Goal: Check status

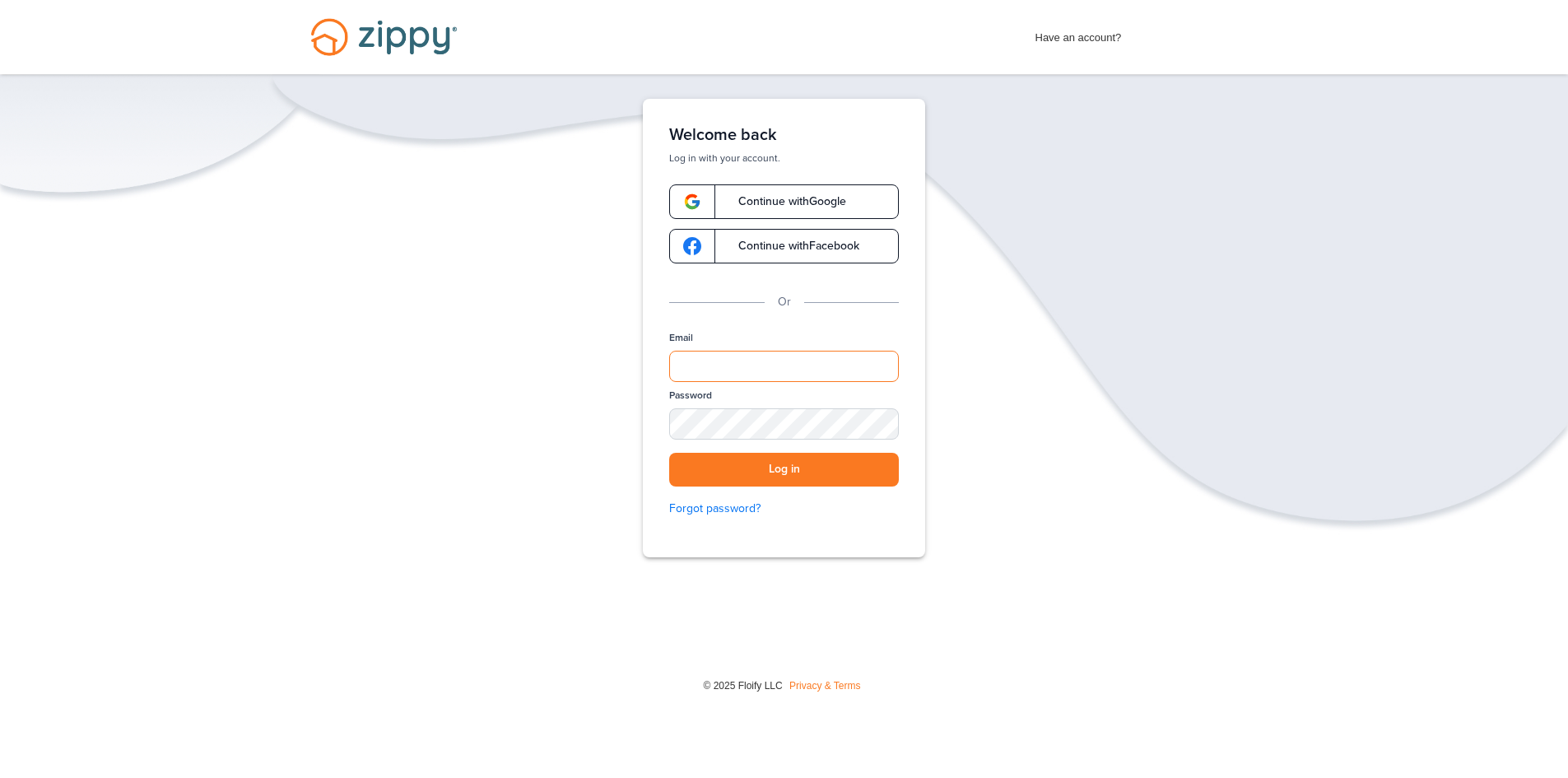
click at [770, 377] on input "Email" at bounding box center [784, 366] width 229 height 31
type input "**********"
click at [669, 453] on button "Log in" at bounding box center [784, 470] width 229 height 34
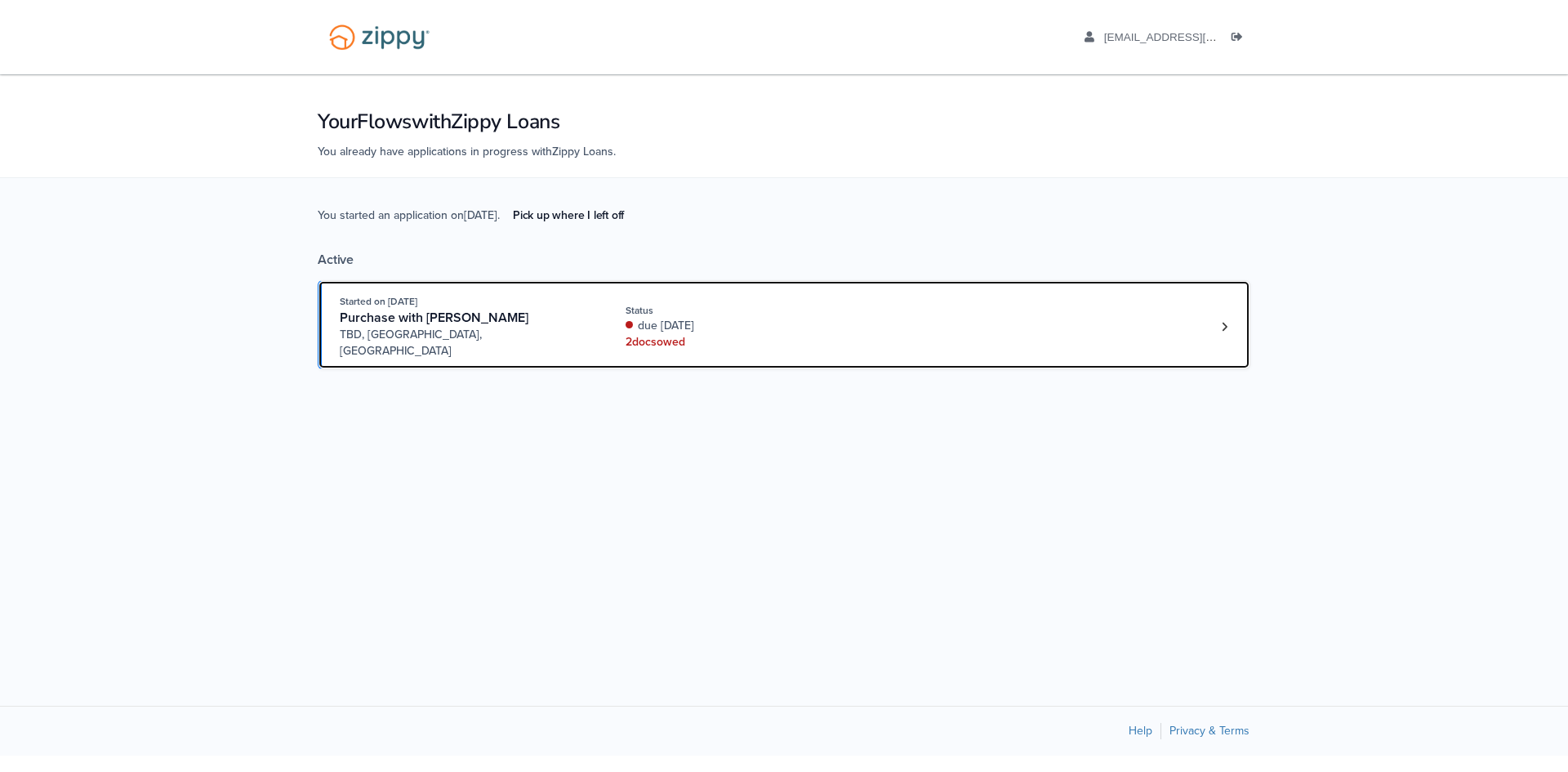
click at [806, 324] on div "due [DATE]" at bounding box center [734, 327] width 218 height 17
